Goal: Information Seeking & Learning: Learn about a topic

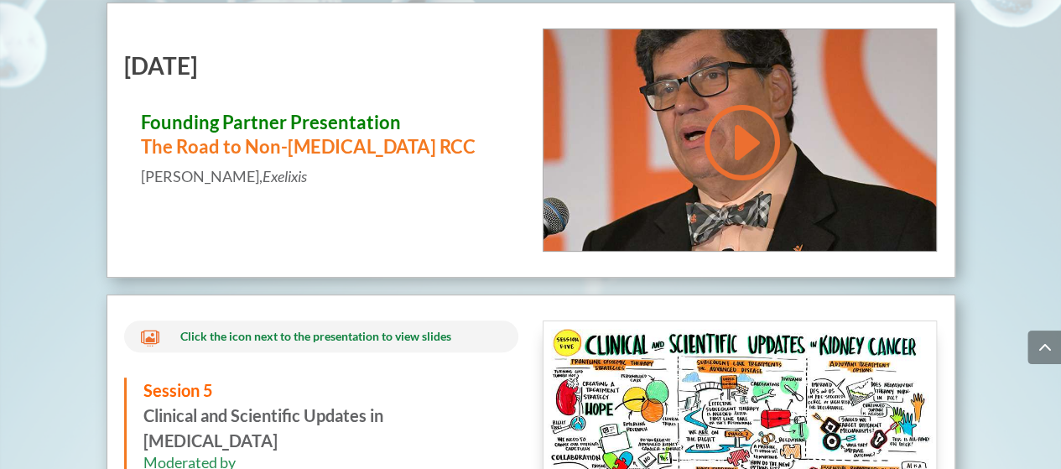
scroll to position [6571, 0]
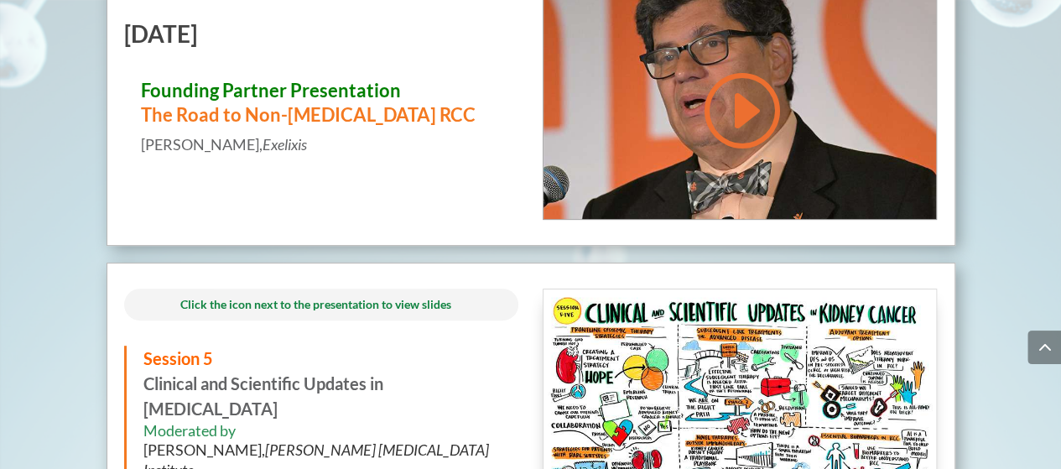
drag, startPoint x: 267, startPoint y: 312, endPoint x: 206, endPoint y: 313, distance: 60.4
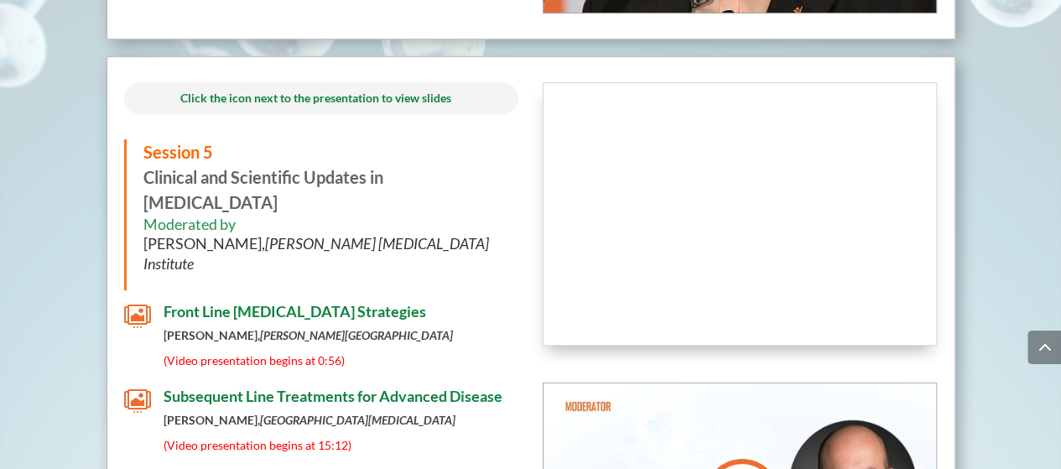
scroll to position [6878, 0]
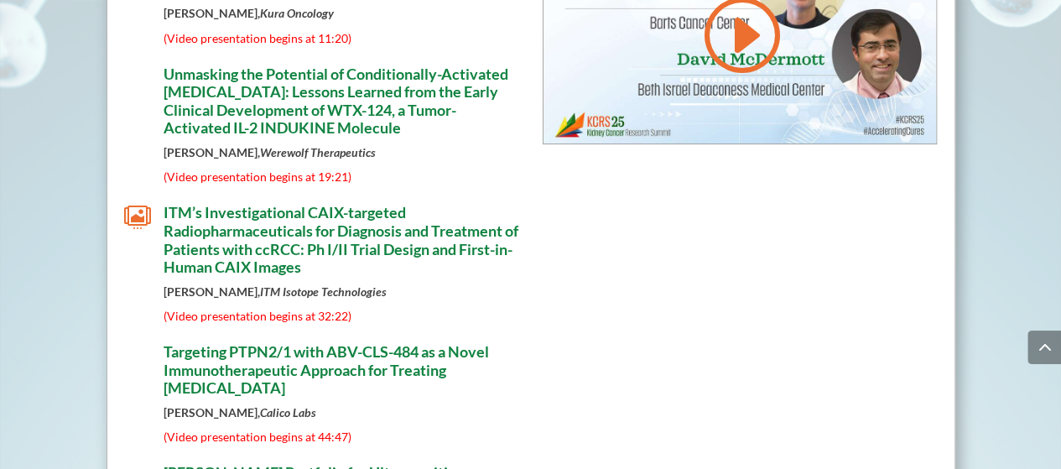
scroll to position [9783, 0]
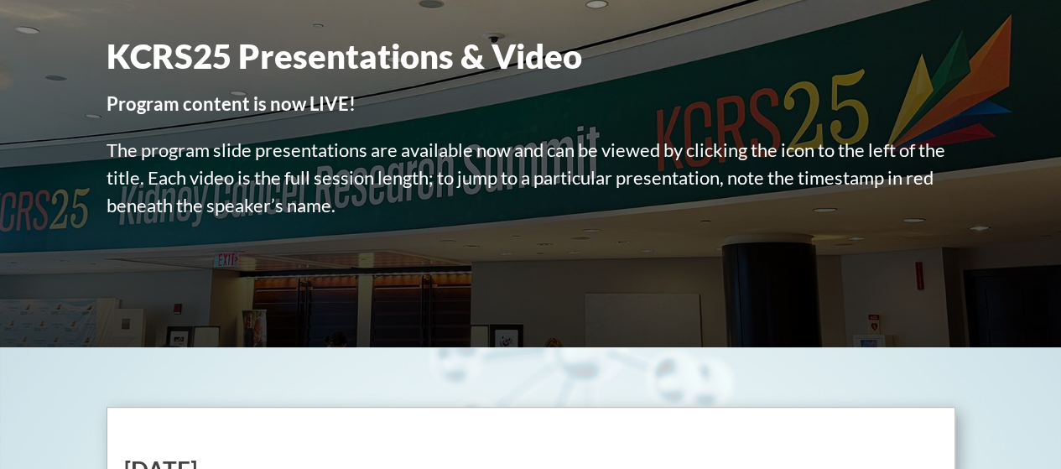
scroll to position [0, 0]
